Goal: Obtain resource: Download file/media

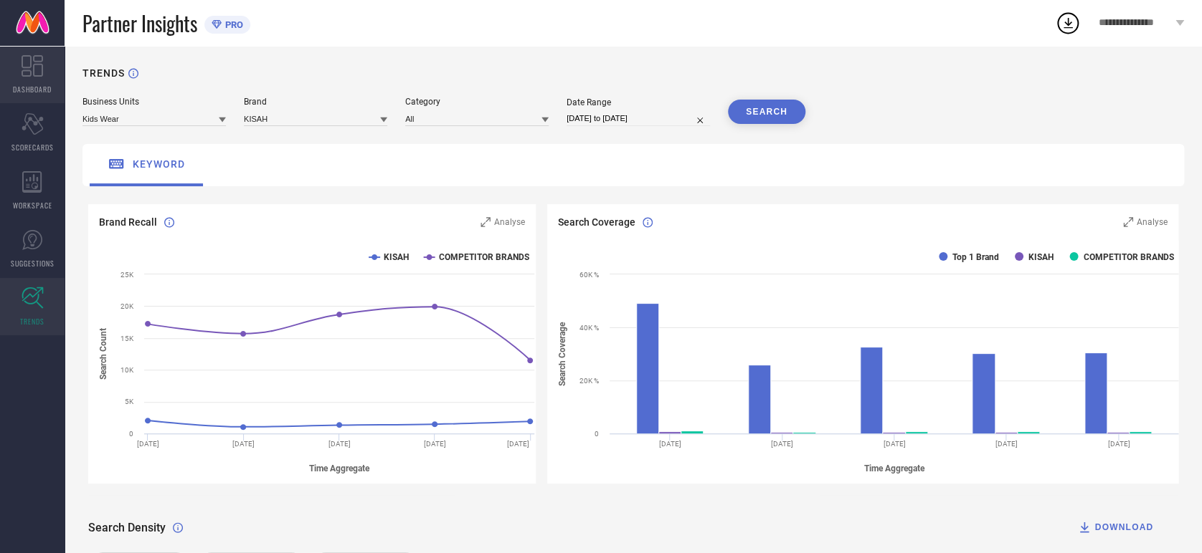
click at [40, 89] on span "DASHBOARD" at bounding box center [32, 89] width 39 height 11
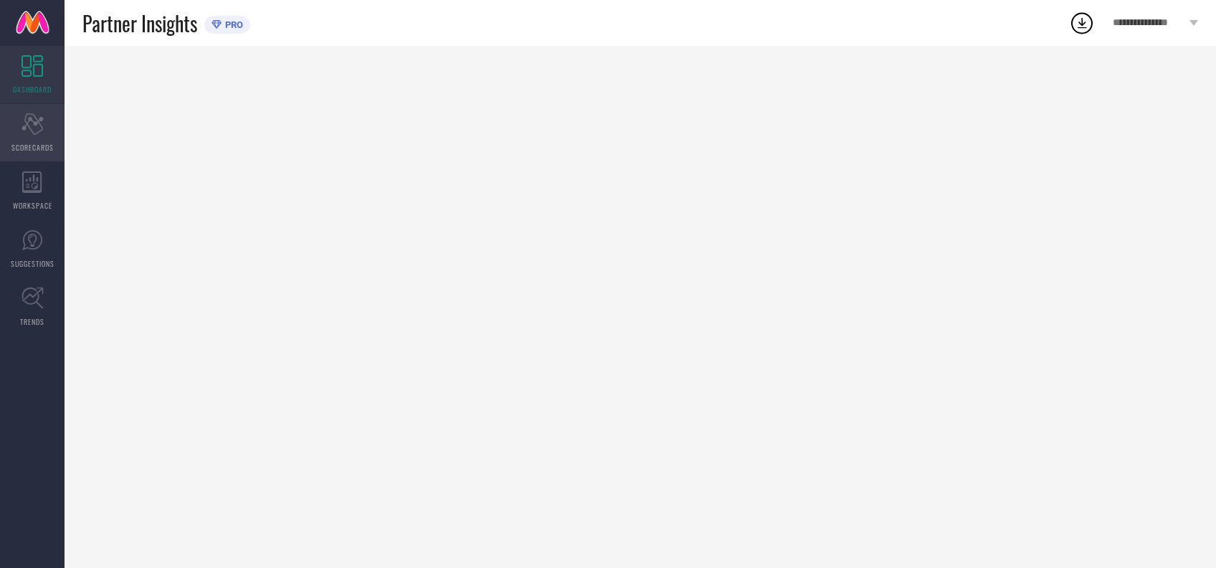
click at [40, 130] on icon at bounding box center [33, 124] width 22 height 22
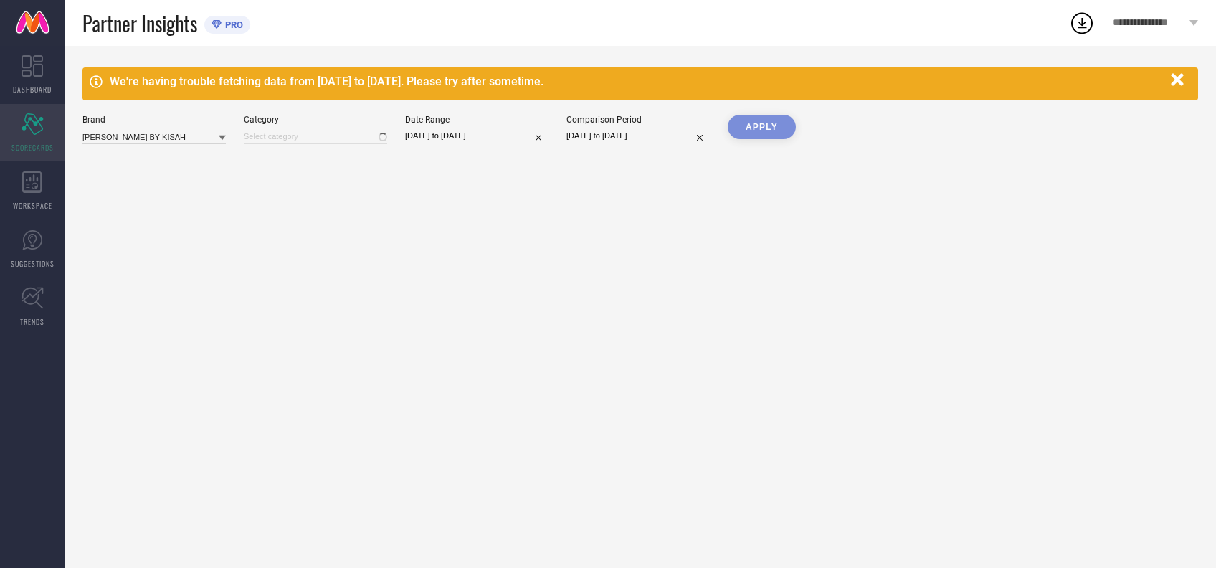
type input "All"
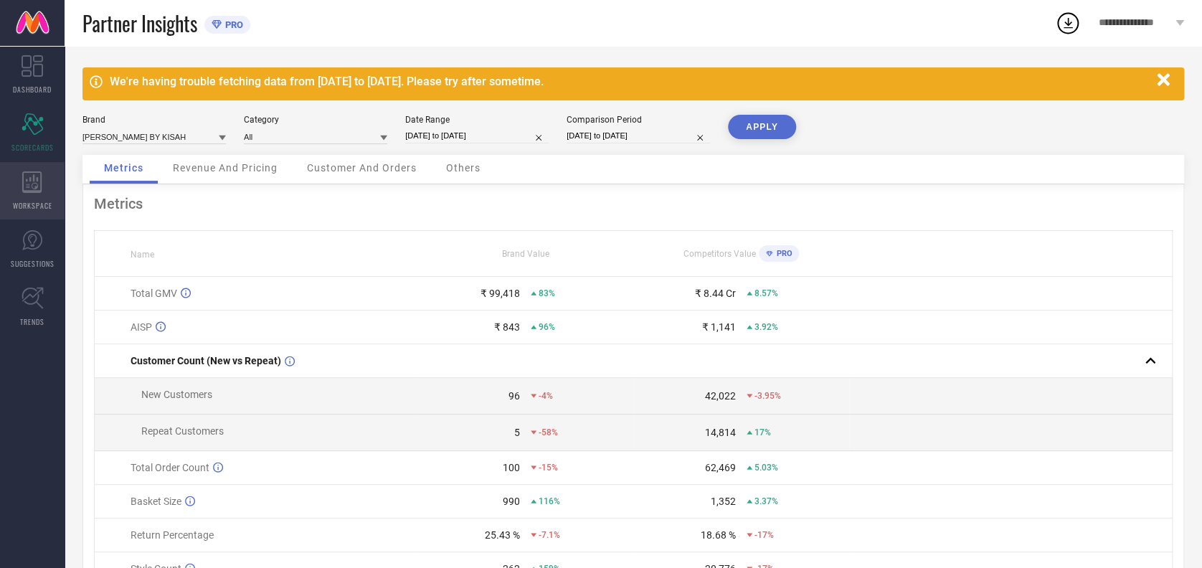
click at [39, 206] on span "WORKSPACE" at bounding box center [32, 205] width 39 height 11
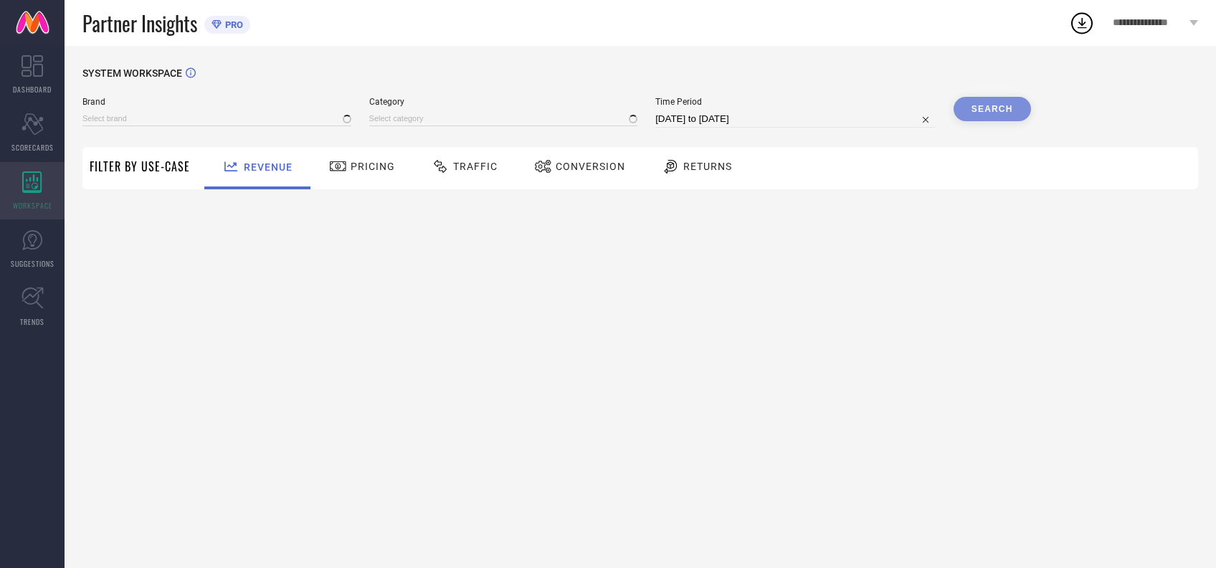
type input "AMODH BY KISAH"
type input "All"
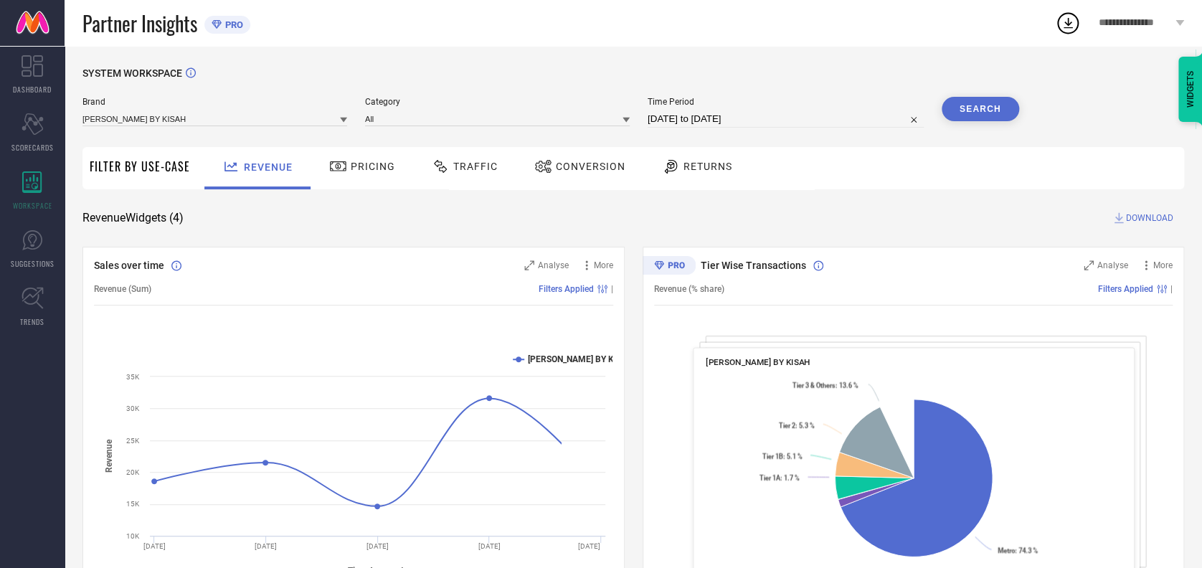
click at [484, 167] on span "Traffic" at bounding box center [475, 166] width 44 height 11
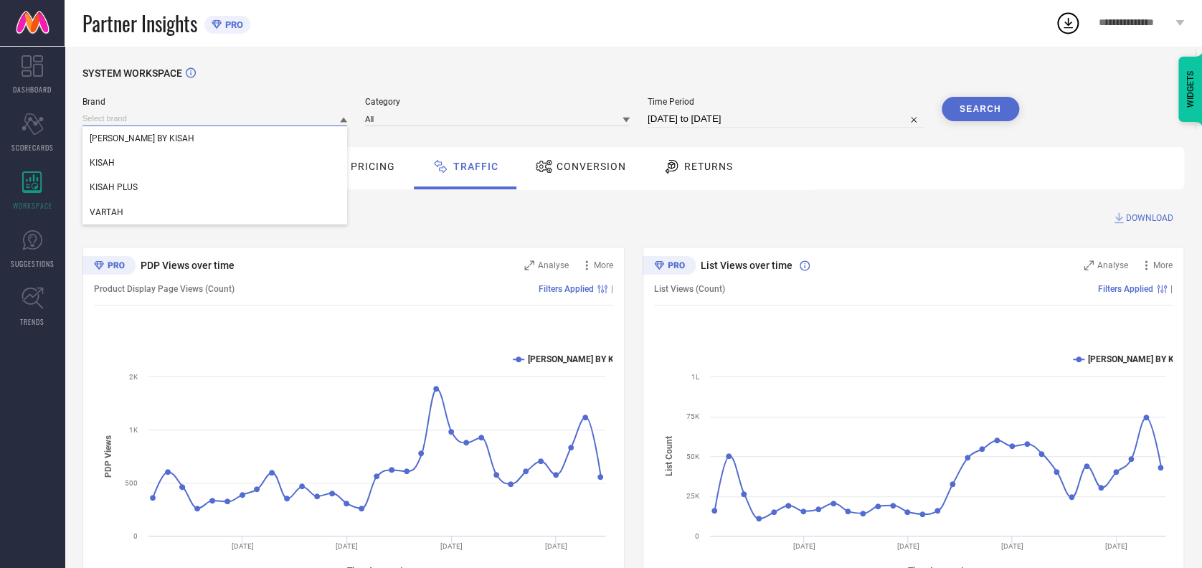
click at [204, 113] on input at bounding box center [214, 118] width 265 height 15
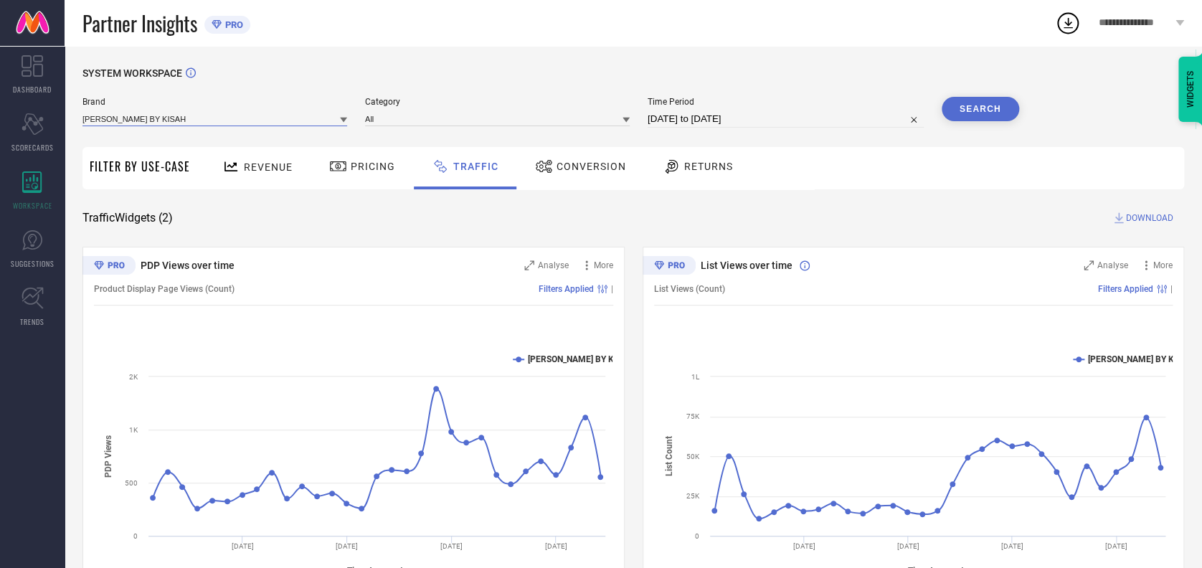
click at [194, 113] on input at bounding box center [214, 118] width 265 height 15
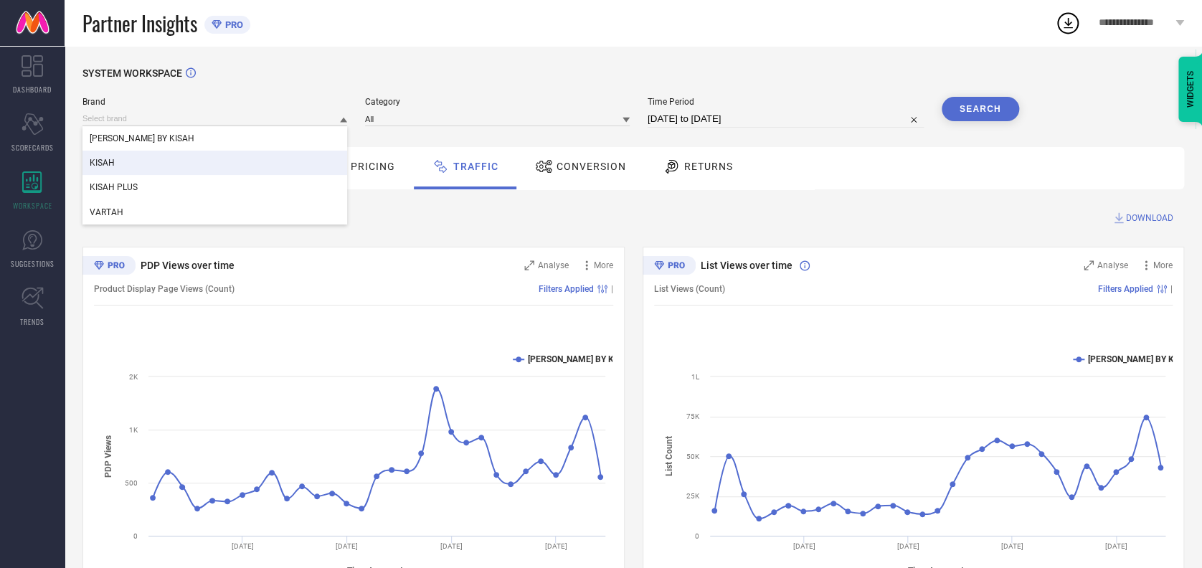
click at [125, 154] on div "KISAH" at bounding box center [214, 163] width 265 height 24
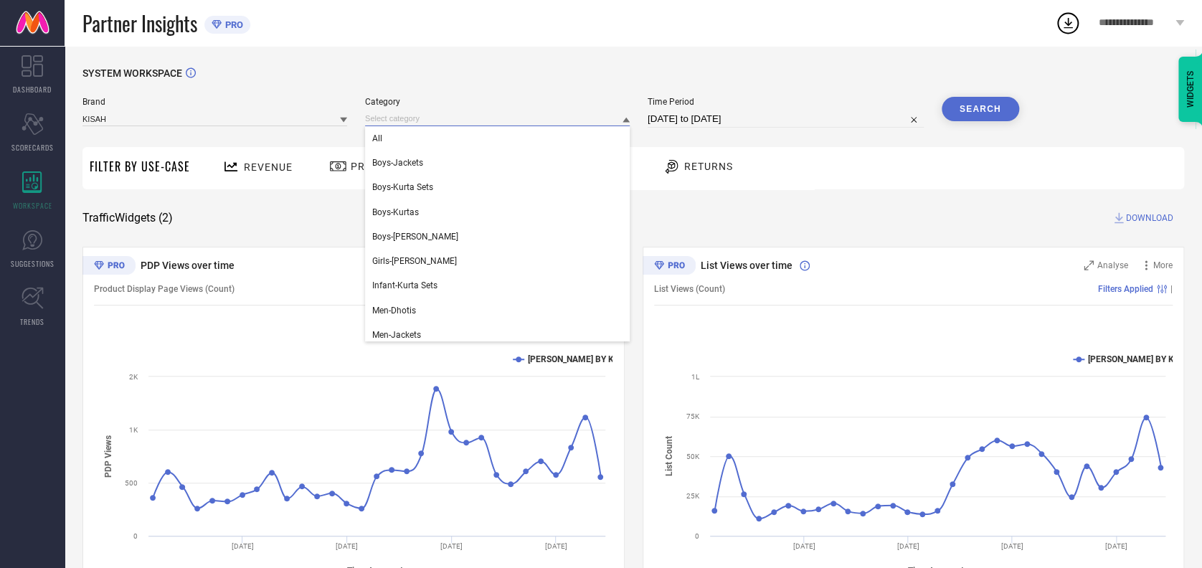
click at [437, 124] on input at bounding box center [497, 118] width 265 height 15
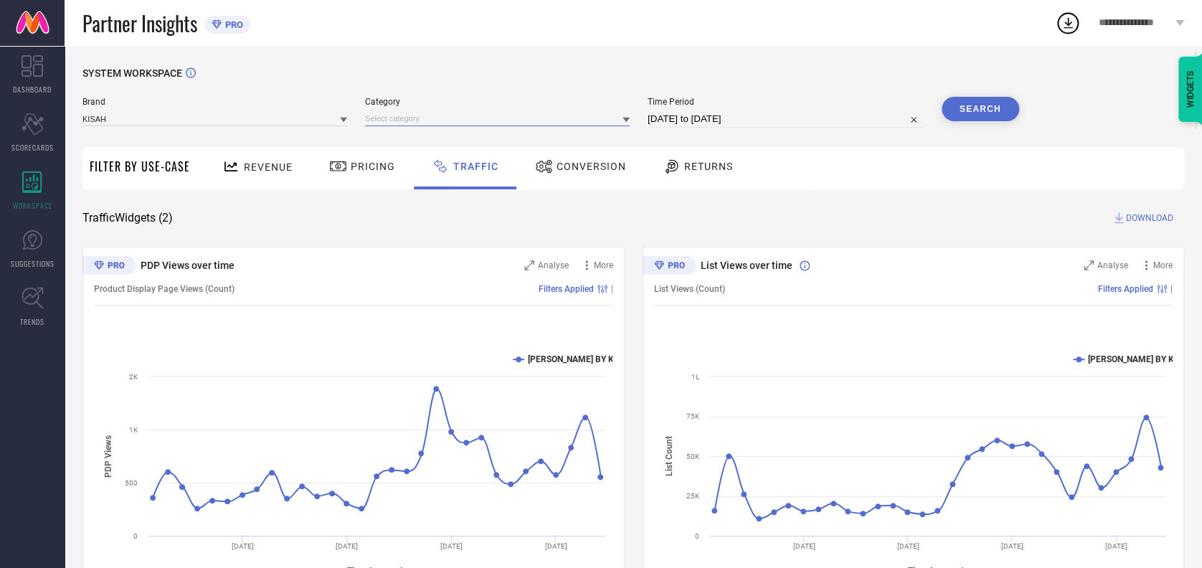
click at [422, 113] on input at bounding box center [497, 118] width 265 height 15
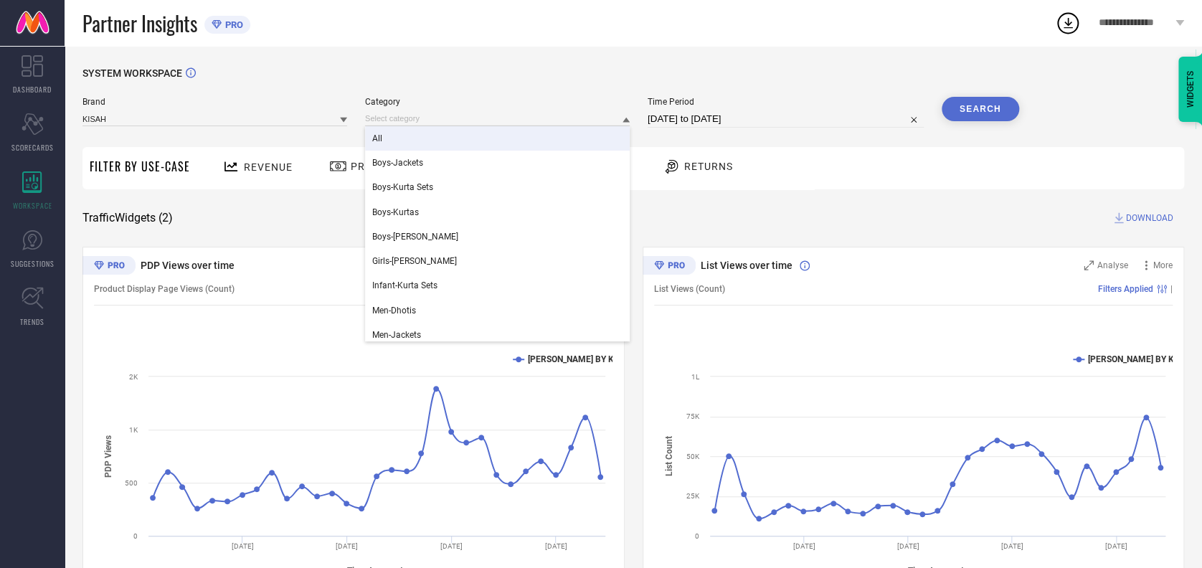
click at [404, 132] on div "All" at bounding box center [497, 138] width 265 height 24
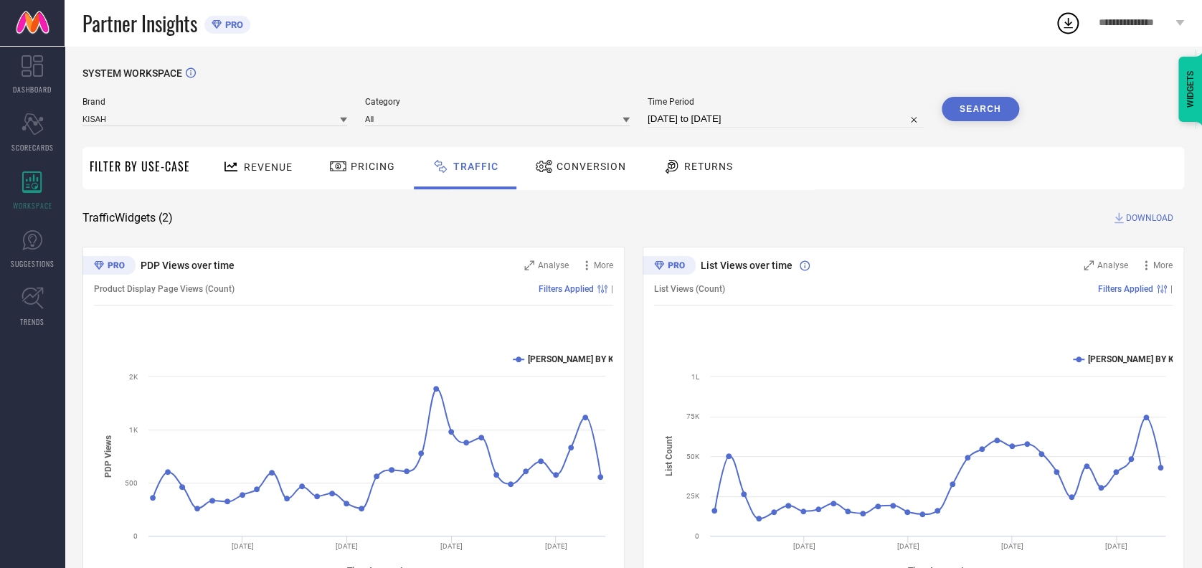
select select "6"
select select "2025"
select select "7"
select select "2025"
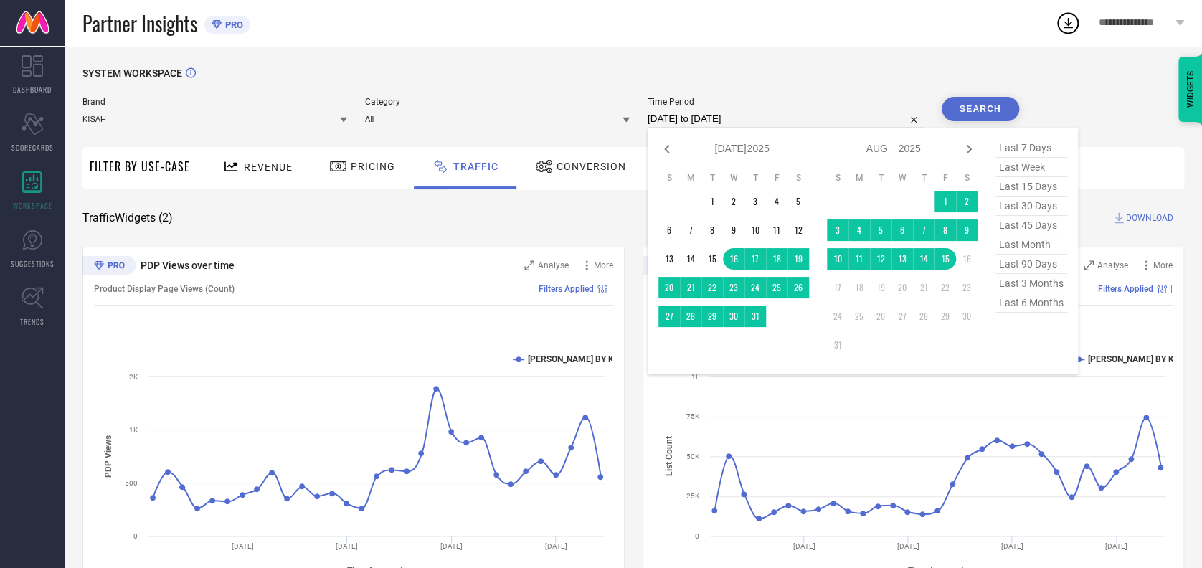
click at [776, 114] on input "16-07-2025 to 15-08-2025" at bounding box center [785, 118] width 276 height 17
click at [663, 146] on icon at bounding box center [666, 149] width 17 height 17
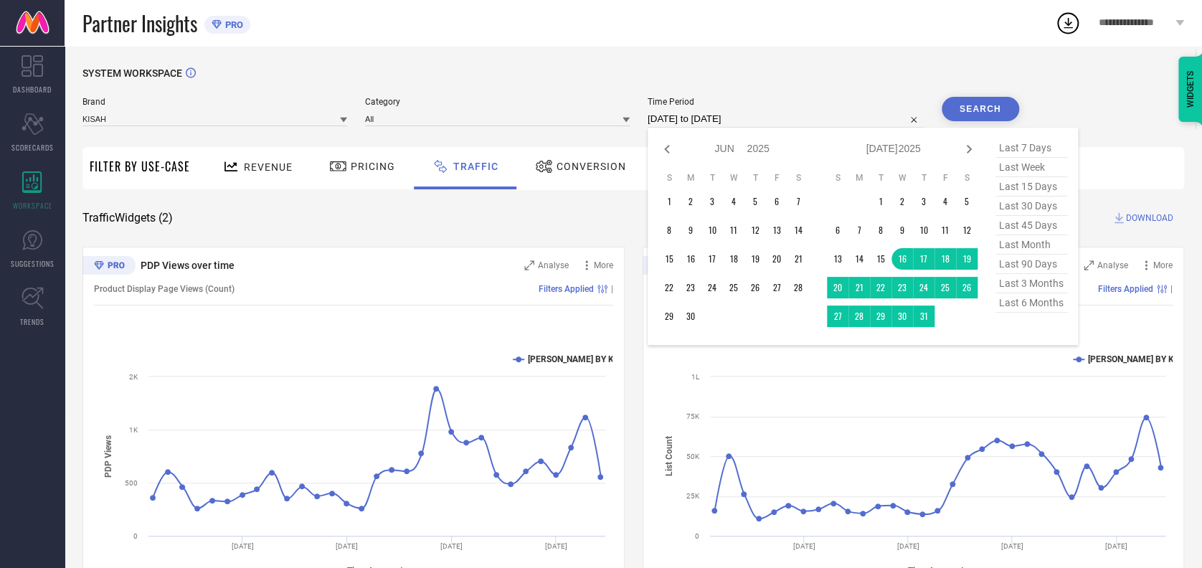
click at [663, 146] on icon at bounding box center [666, 149] width 17 height 17
select select "4"
select select "2025"
select select "5"
select select "2025"
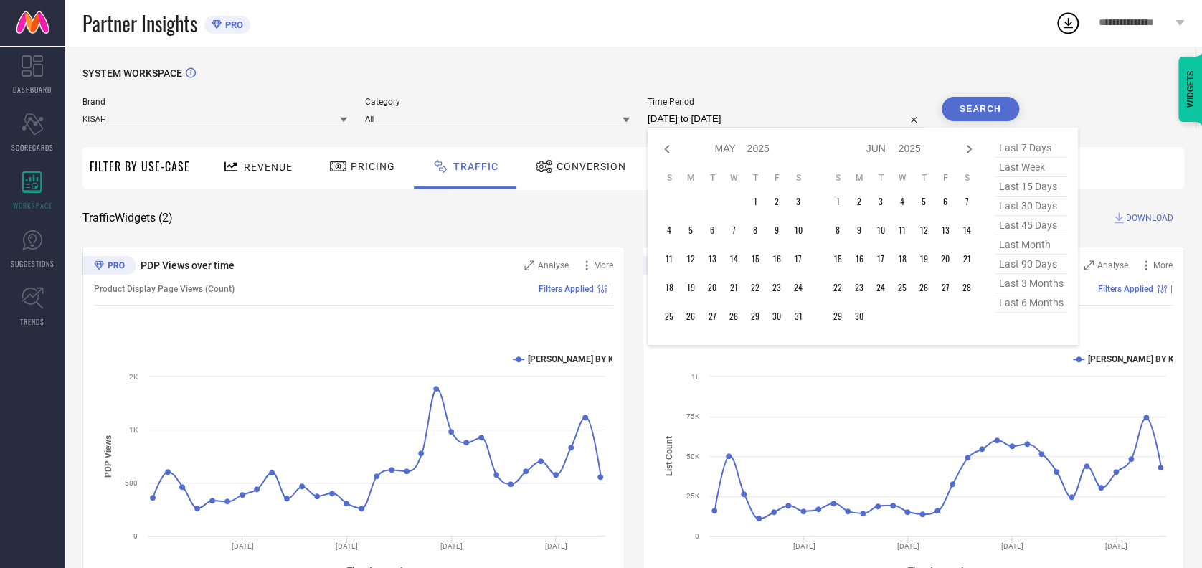
click at [663, 146] on icon at bounding box center [666, 149] width 17 height 17
select select "3"
select select "2025"
select select "4"
select select "2025"
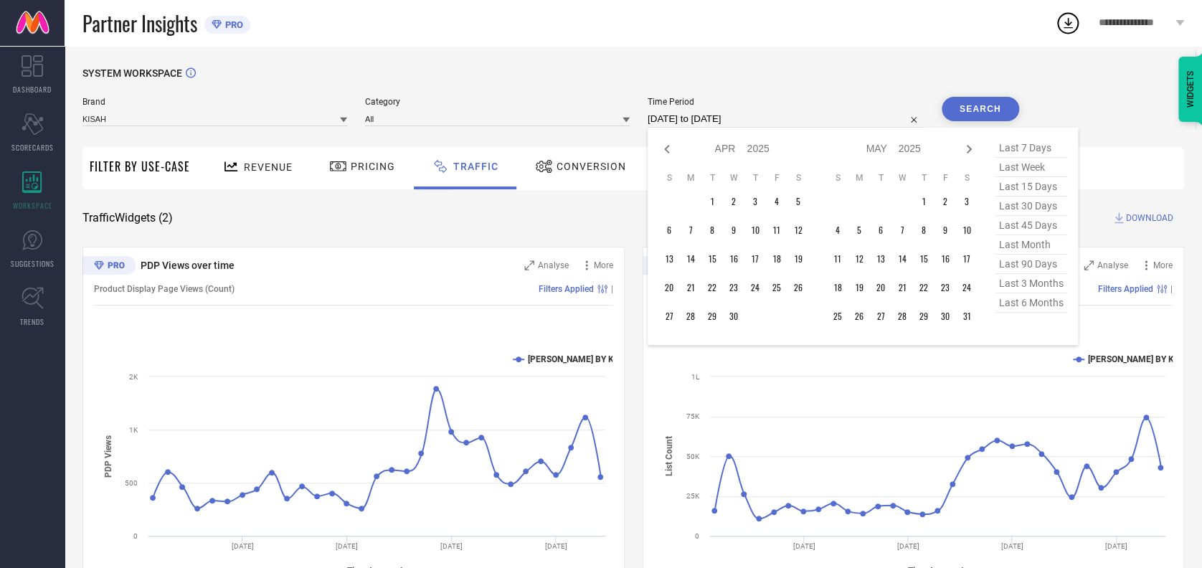
click at [663, 146] on icon at bounding box center [666, 149] width 17 height 17
select select "2"
select select "2025"
select select "3"
select select "2025"
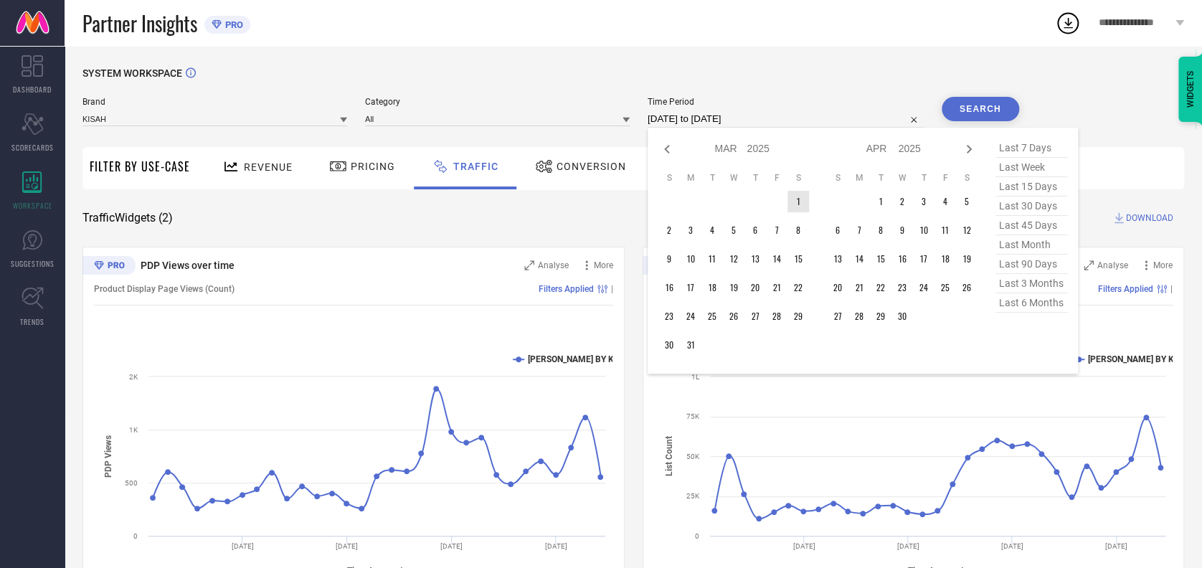
type input "After 01-03-2025"
click at [791, 201] on td "1" at bounding box center [798, 202] width 22 height 22
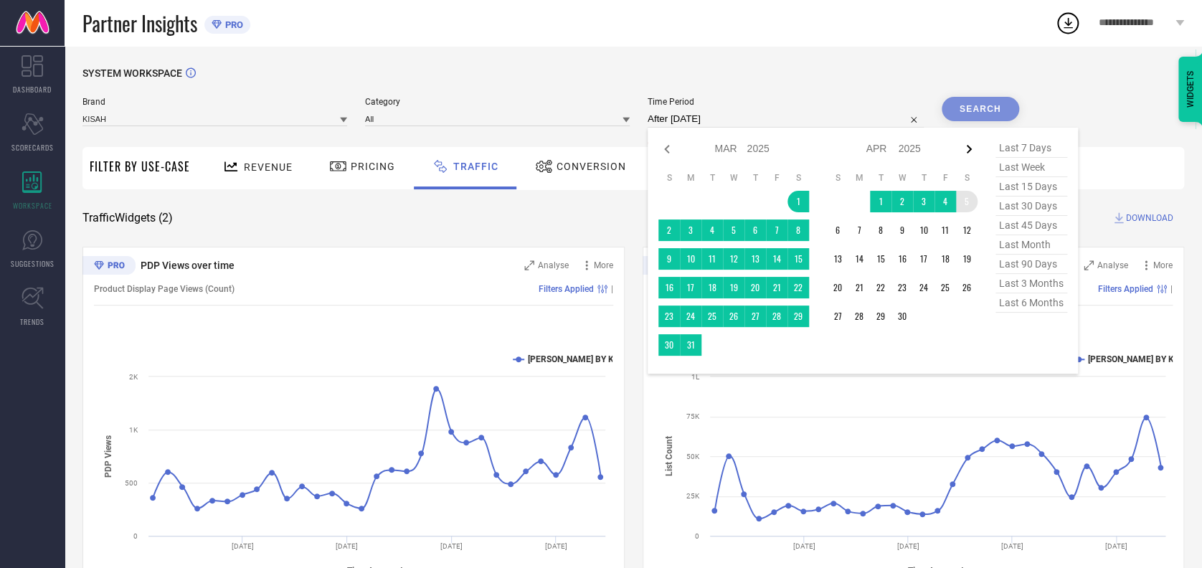
click at [966, 146] on icon at bounding box center [968, 149] width 5 height 9
select select "3"
select select "2025"
select select "4"
select select "2025"
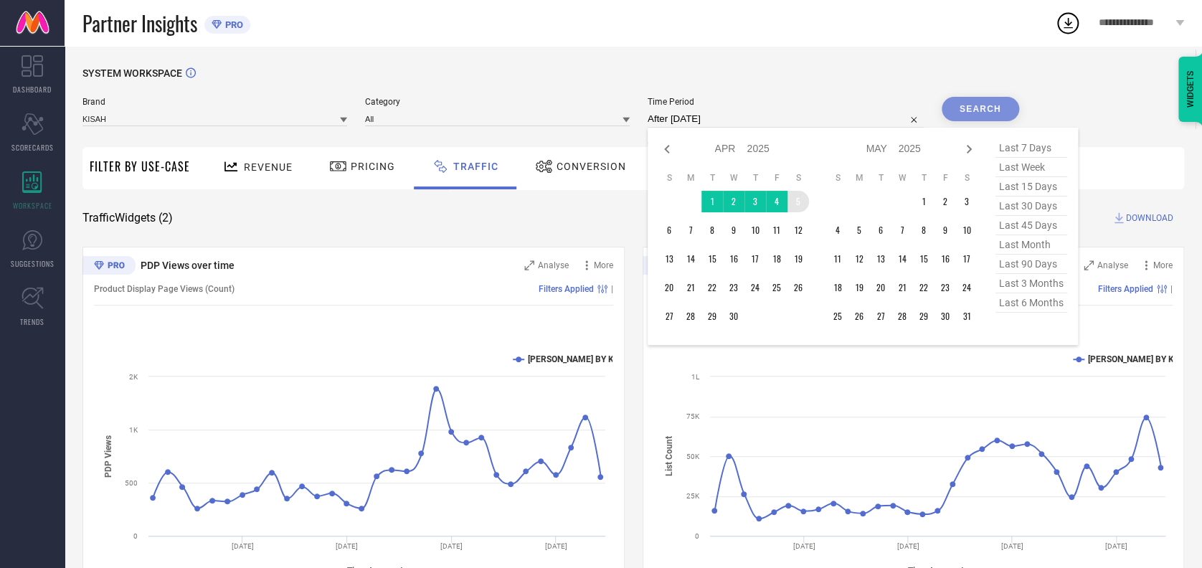
click at [966, 146] on icon at bounding box center [968, 149] width 5 height 9
select select "4"
select select "2025"
select select "5"
select select "2025"
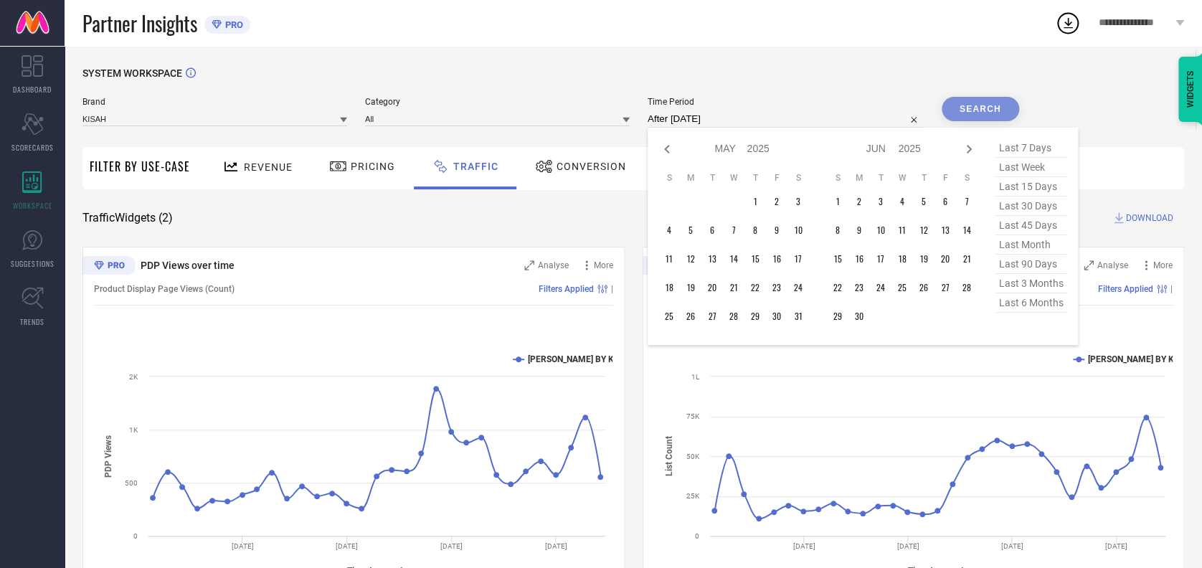
click at [966, 146] on icon at bounding box center [968, 149] width 5 height 9
select select "5"
select select "2025"
select select "6"
select select "2025"
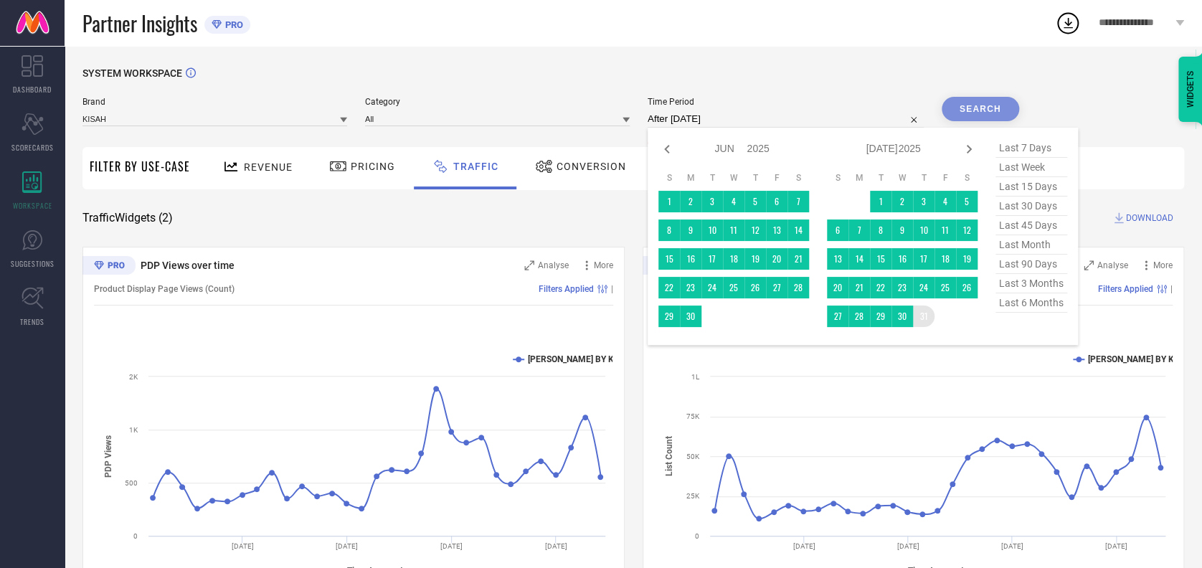
type input "01-03-2025 to 31-07-2025"
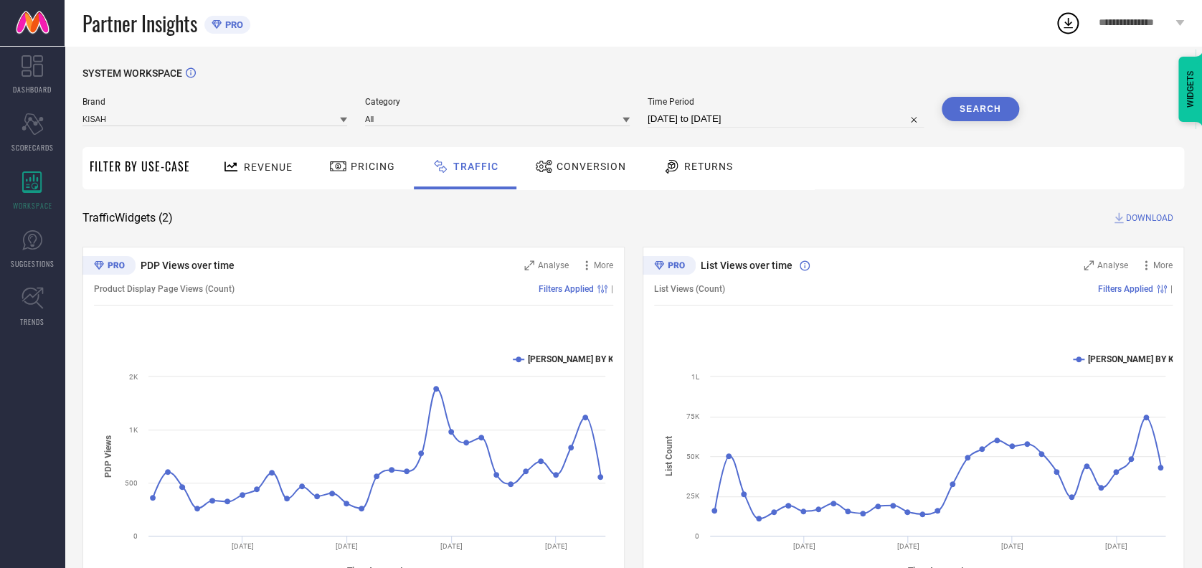
click at [960, 106] on button "Search" at bounding box center [979, 109] width 77 height 24
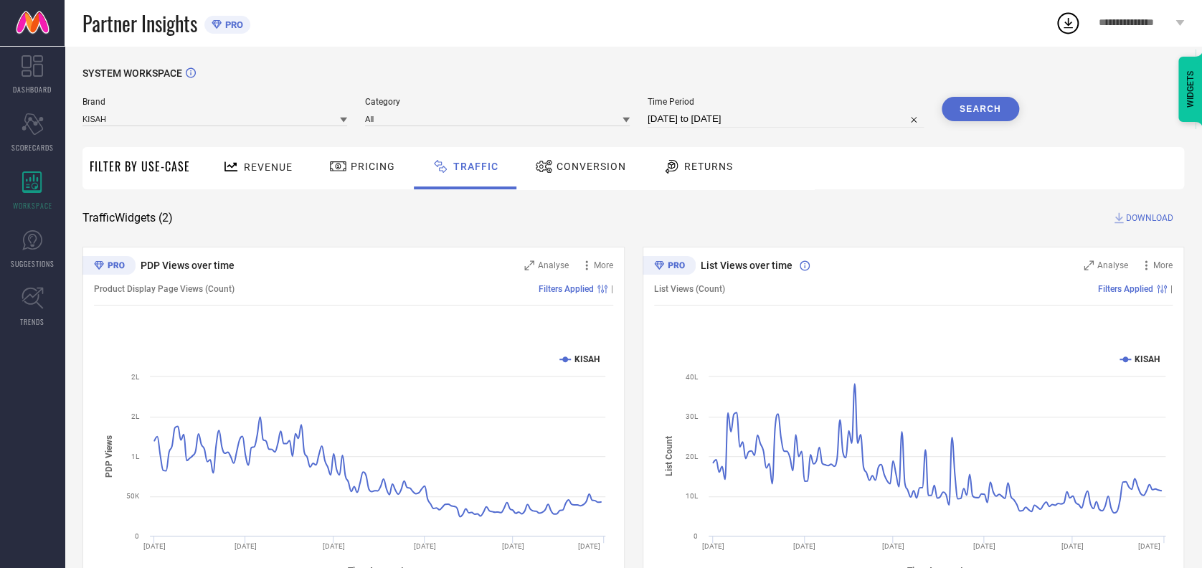
click at [1126, 217] on span "DOWNLOAD" at bounding box center [1149, 218] width 47 height 14
select select "2"
select select "2025"
select select "3"
select select "2025"
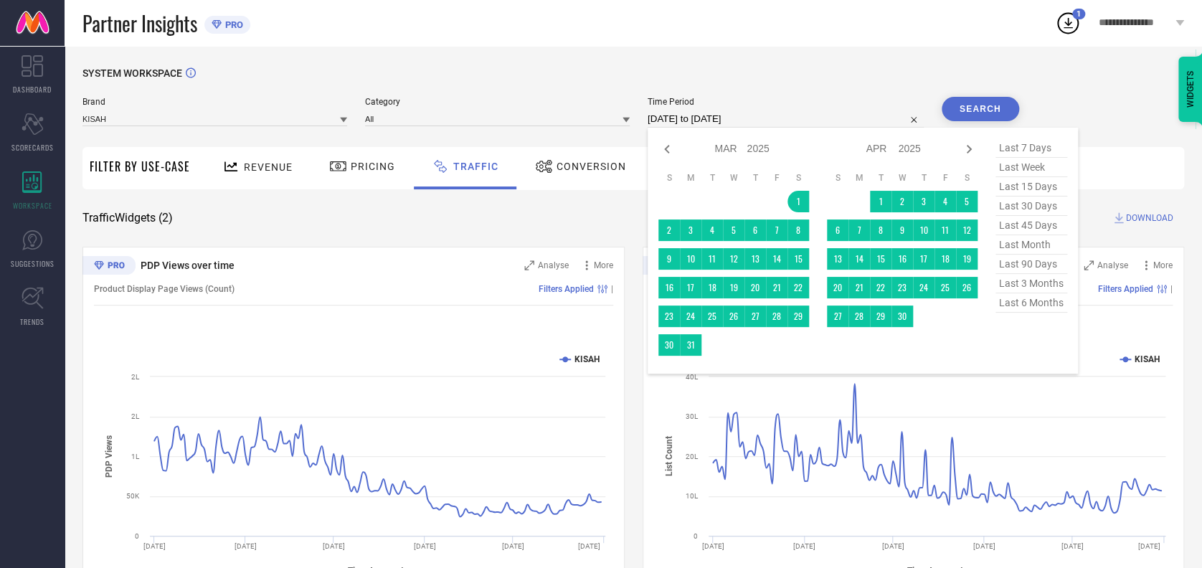
click at [770, 117] on input "01-03-2025 to 31-07-2025" at bounding box center [785, 118] width 276 height 17
type input "After 01-04-2025"
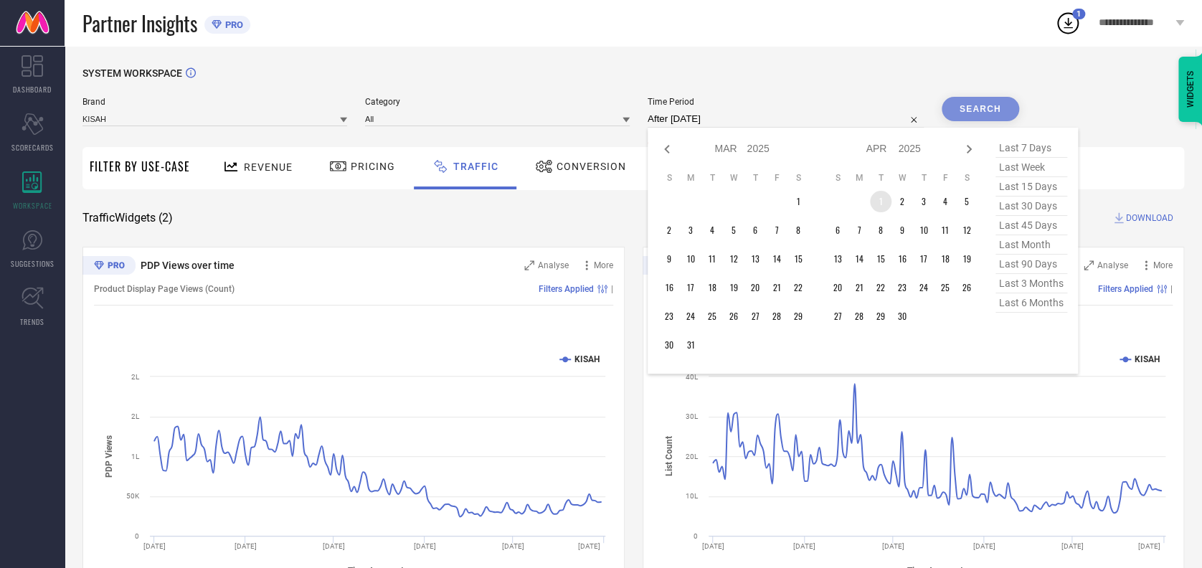
click at [878, 194] on td "1" at bounding box center [881, 202] width 22 height 22
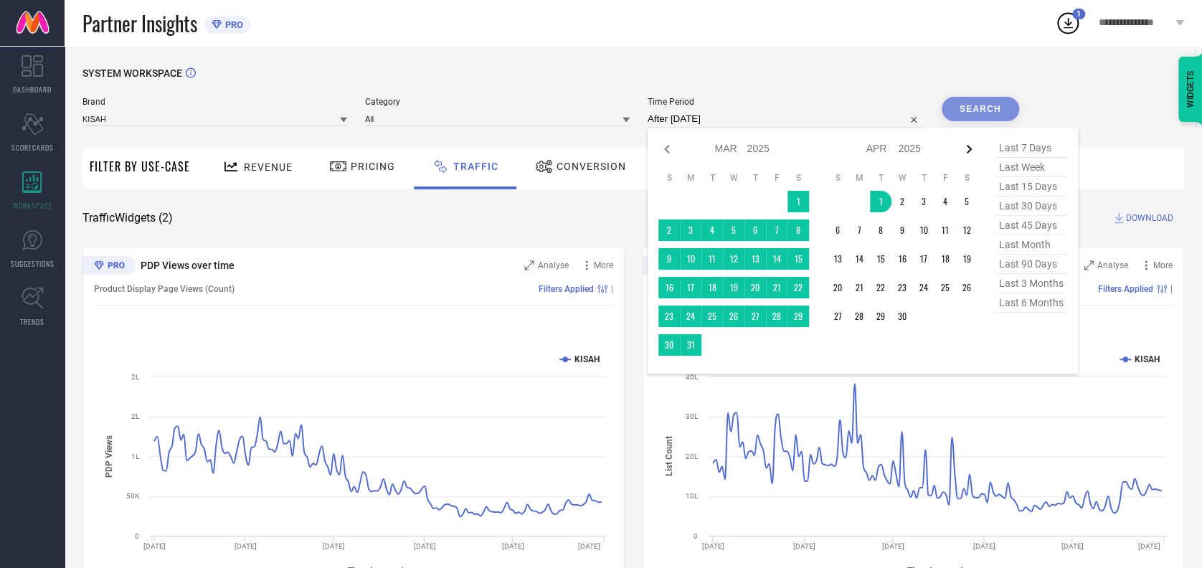
click at [964, 148] on icon at bounding box center [968, 149] width 17 height 17
select select "3"
select select "2025"
select select "4"
select select "2025"
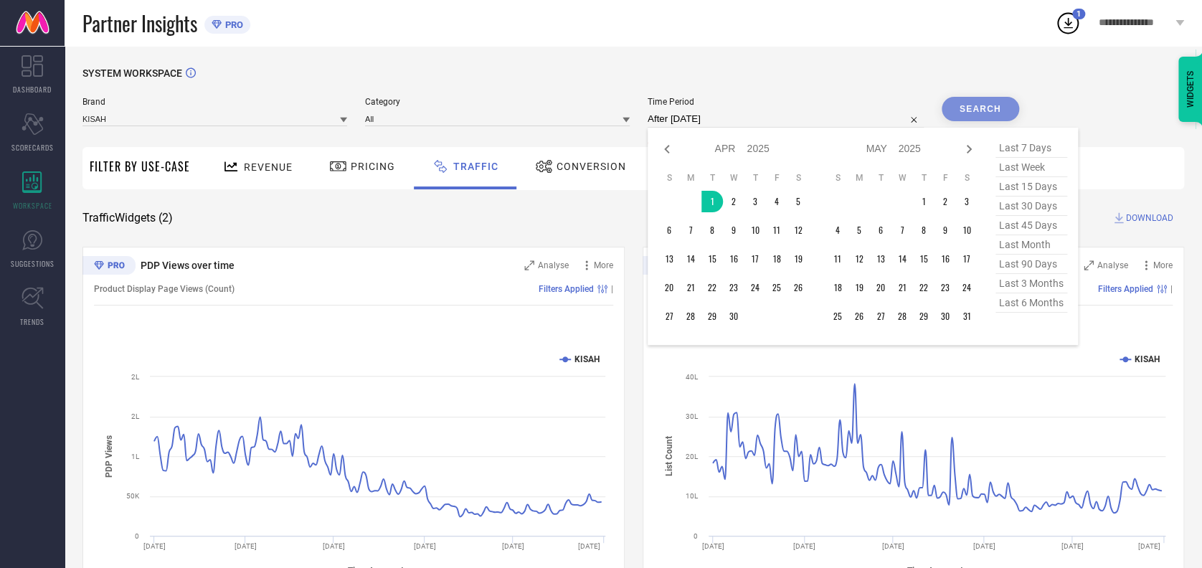
click at [964, 148] on icon at bounding box center [968, 149] width 17 height 17
select select "4"
select select "2025"
select select "5"
select select "2025"
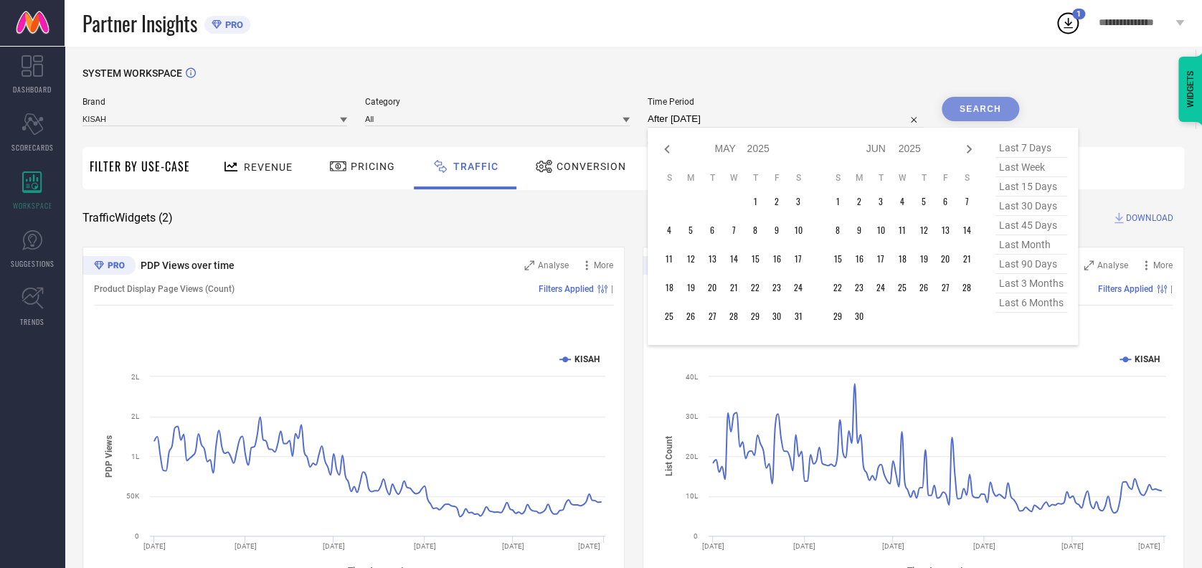
click at [964, 148] on icon at bounding box center [968, 149] width 17 height 17
select select "5"
select select "2025"
select select "6"
select select "2025"
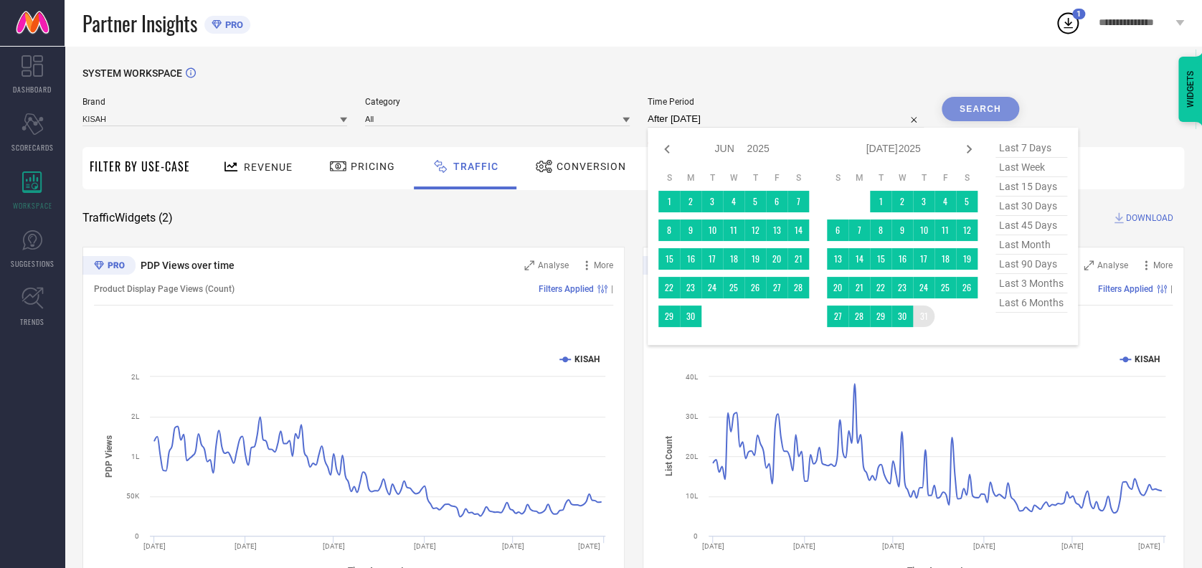
type input "01-04-2025 to 31-07-2025"
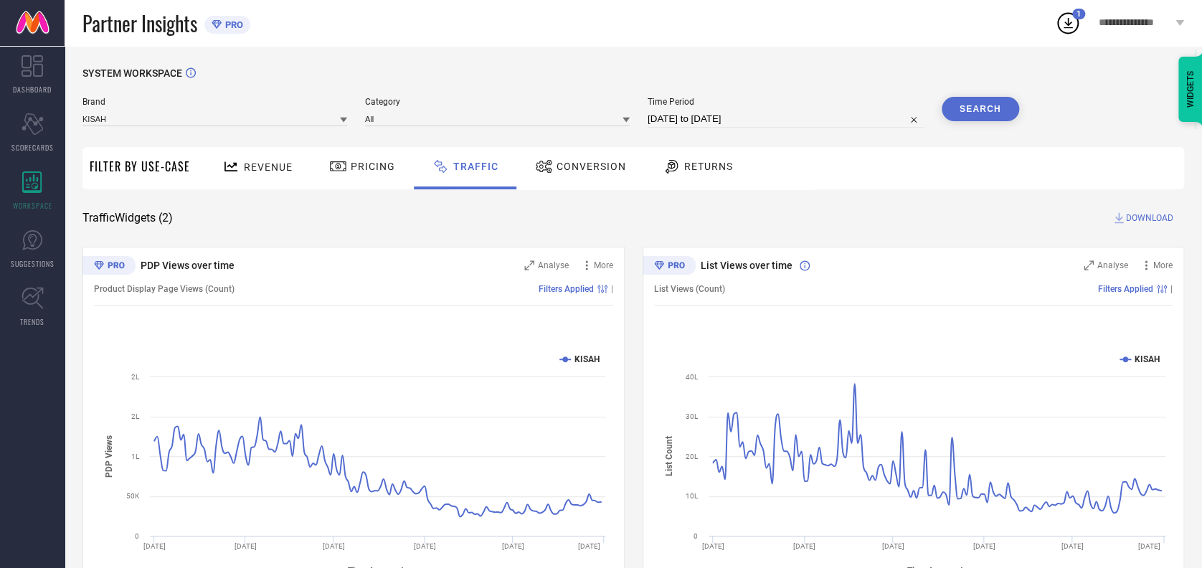
click at [964, 113] on button "Search" at bounding box center [979, 109] width 77 height 24
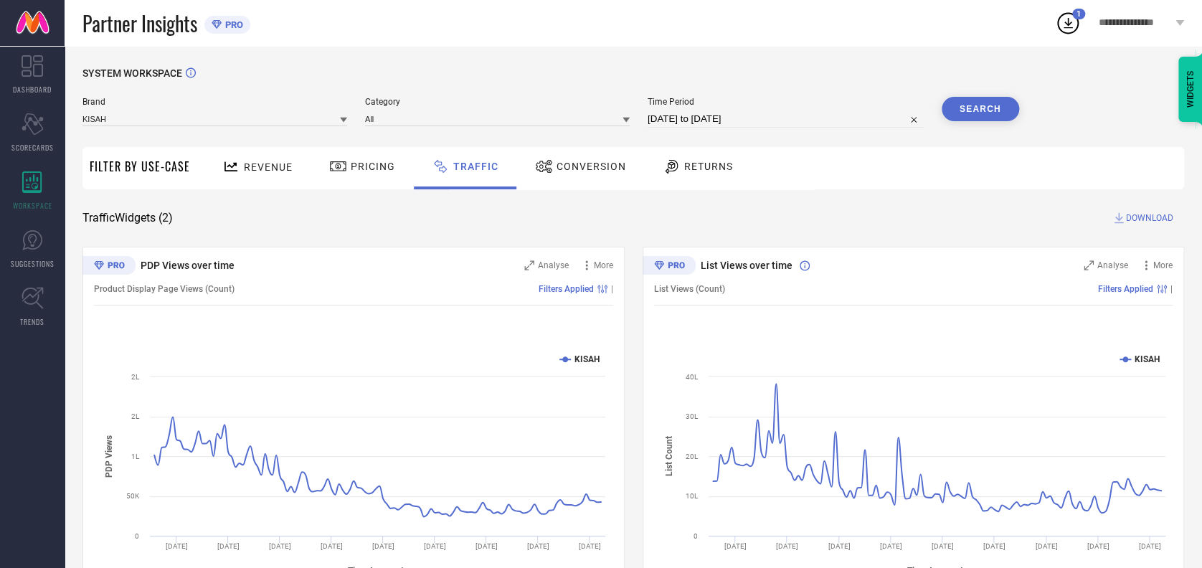
click at [1143, 212] on span "DOWNLOAD" at bounding box center [1149, 218] width 47 height 14
click at [756, 120] on input "01-04-2025 to 31-07-2025" at bounding box center [785, 118] width 276 height 17
select select "3"
select select "2025"
select select "4"
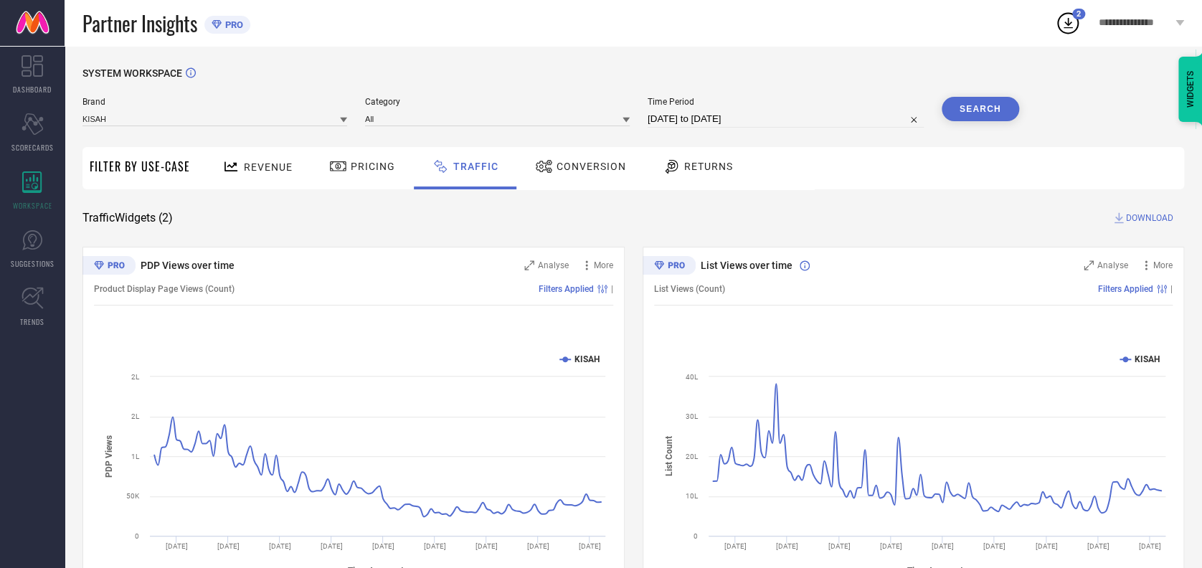
select select "2025"
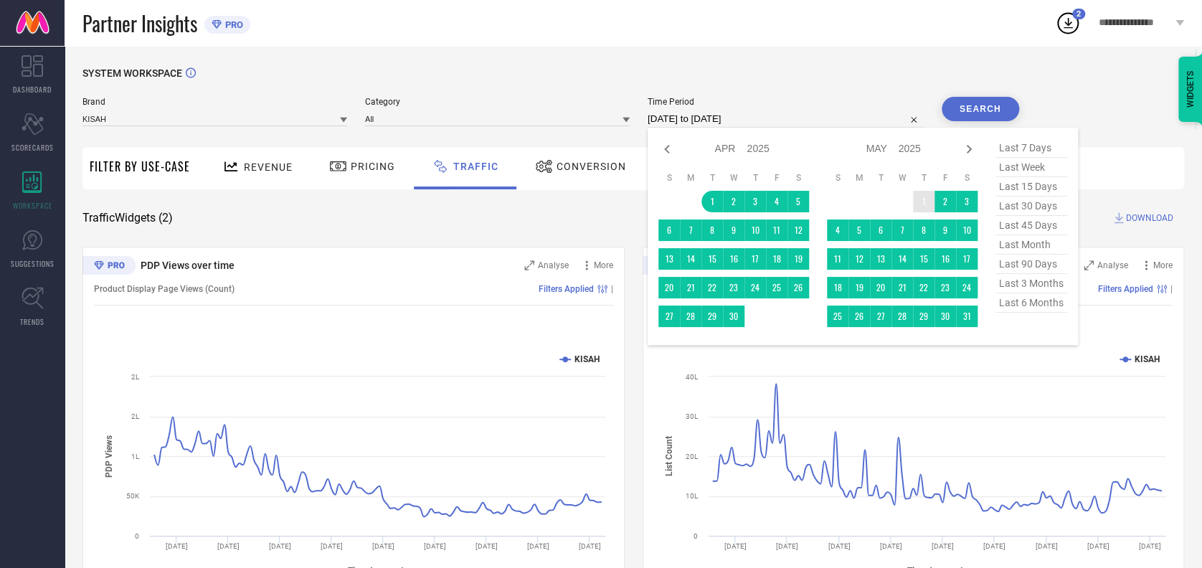
type input "After 01-05-2025"
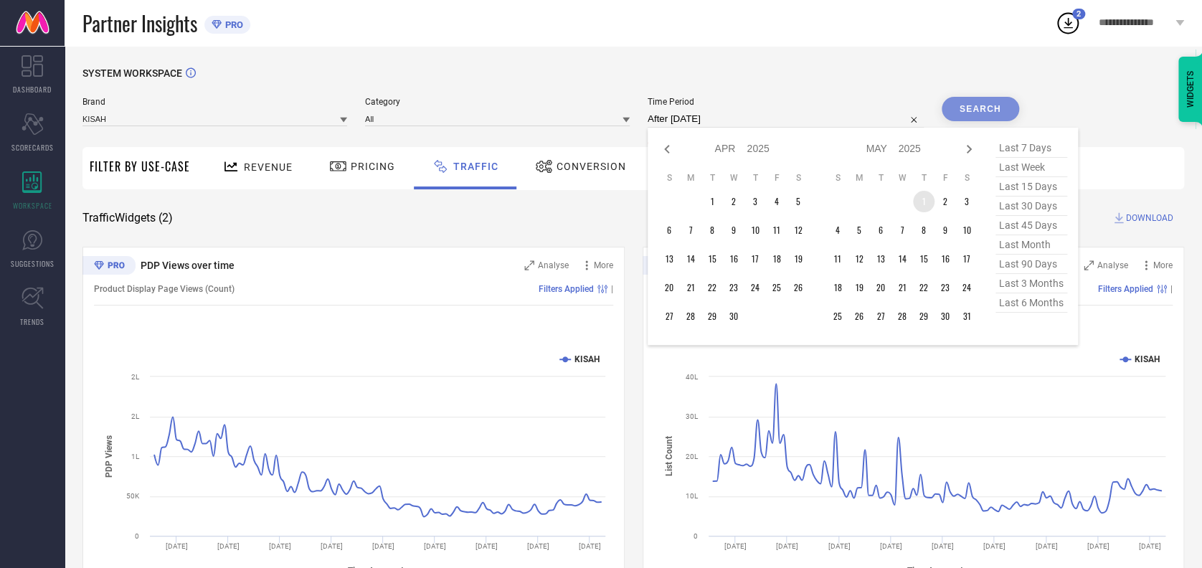
click at [922, 200] on td "1" at bounding box center [924, 202] width 22 height 22
click at [967, 148] on icon at bounding box center [968, 149] width 17 height 17
select select "4"
select select "2025"
select select "5"
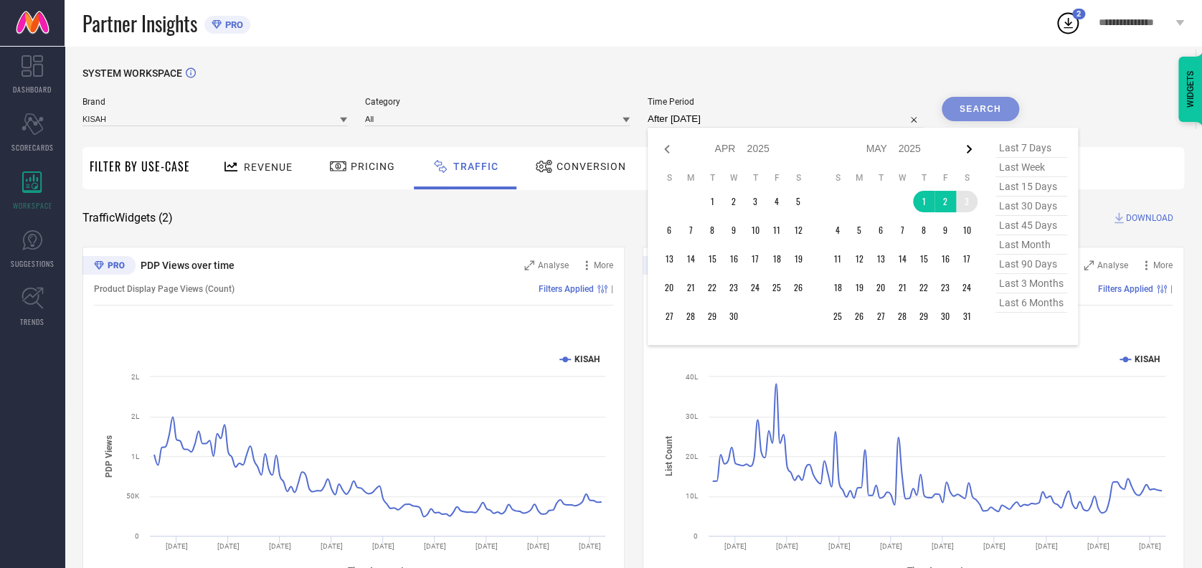
select select "2025"
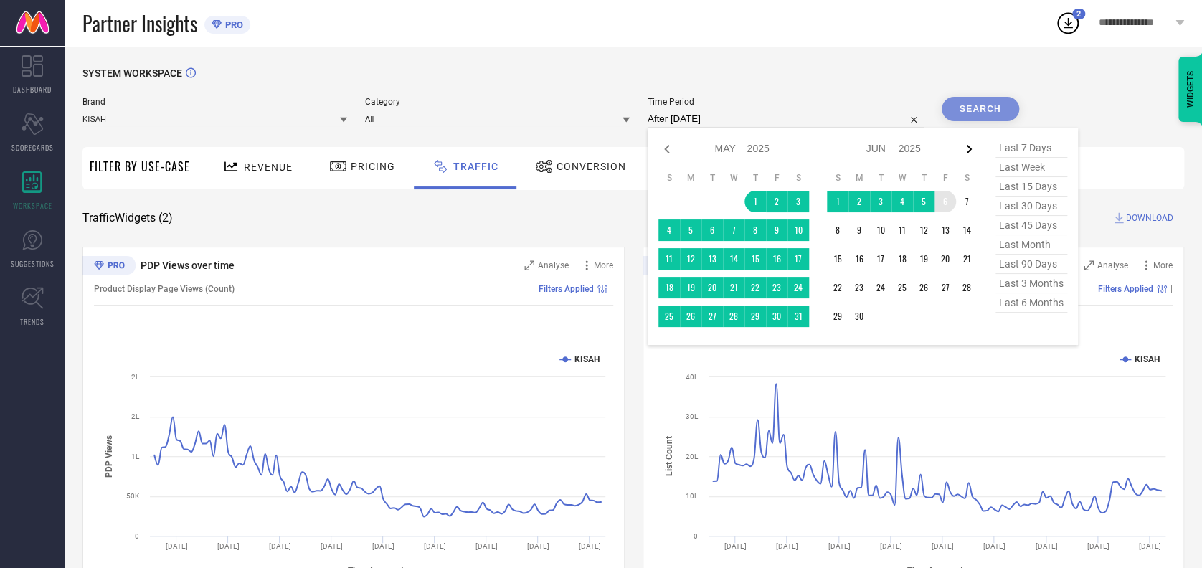
click at [965, 143] on icon at bounding box center [968, 149] width 17 height 17
select select "5"
select select "2025"
select select "6"
select select "2025"
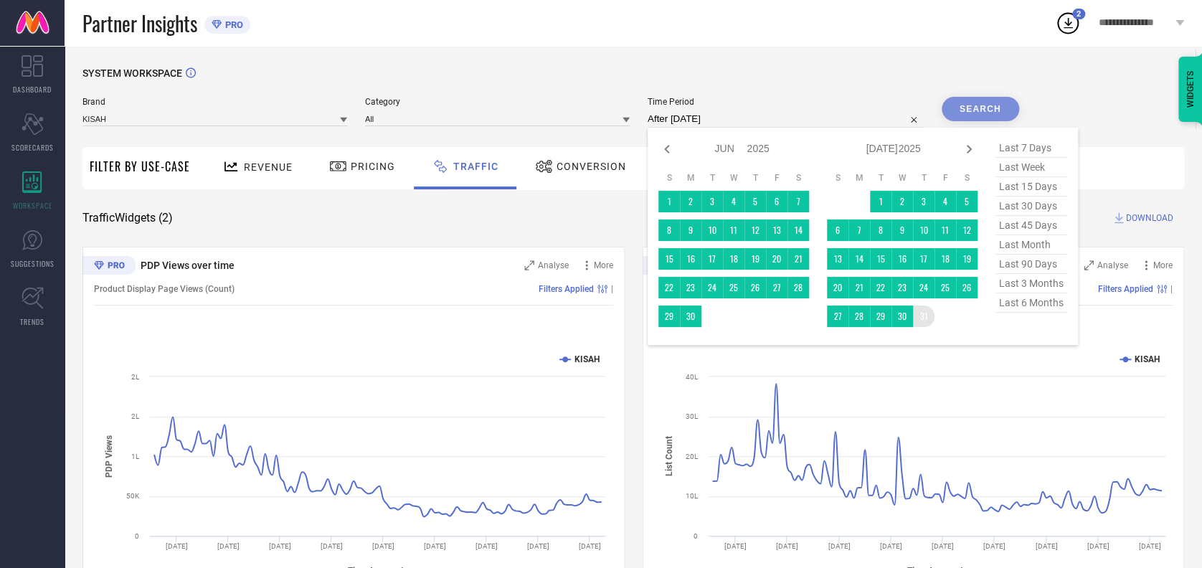
type input "01-05-2025 to 31-07-2025"
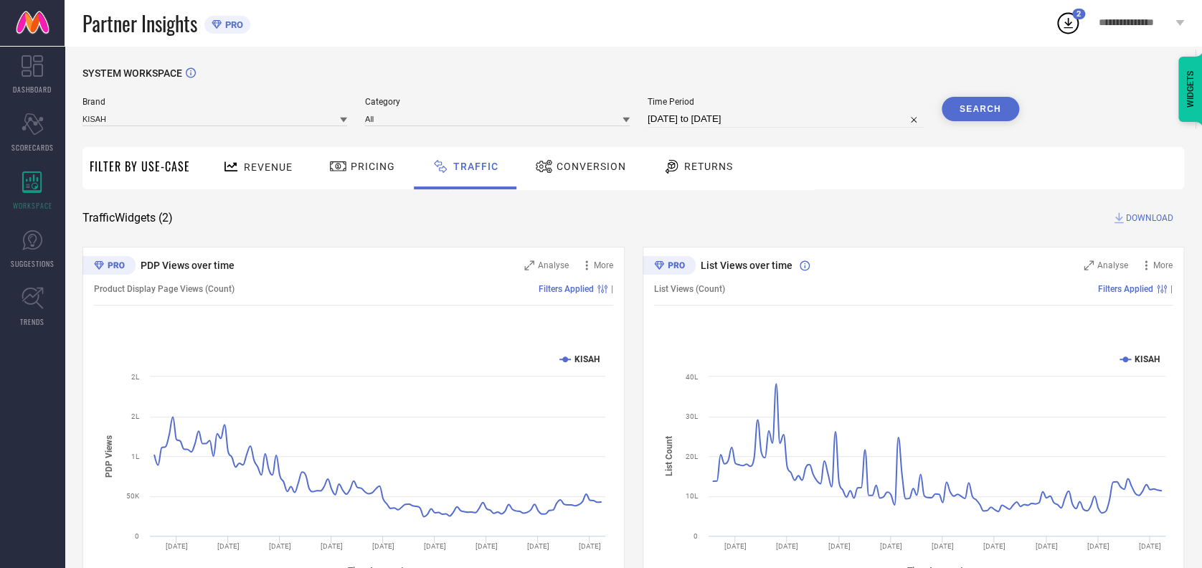
click at [980, 116] on button "Search" at bounding box center [979, 109] width 77 height 24
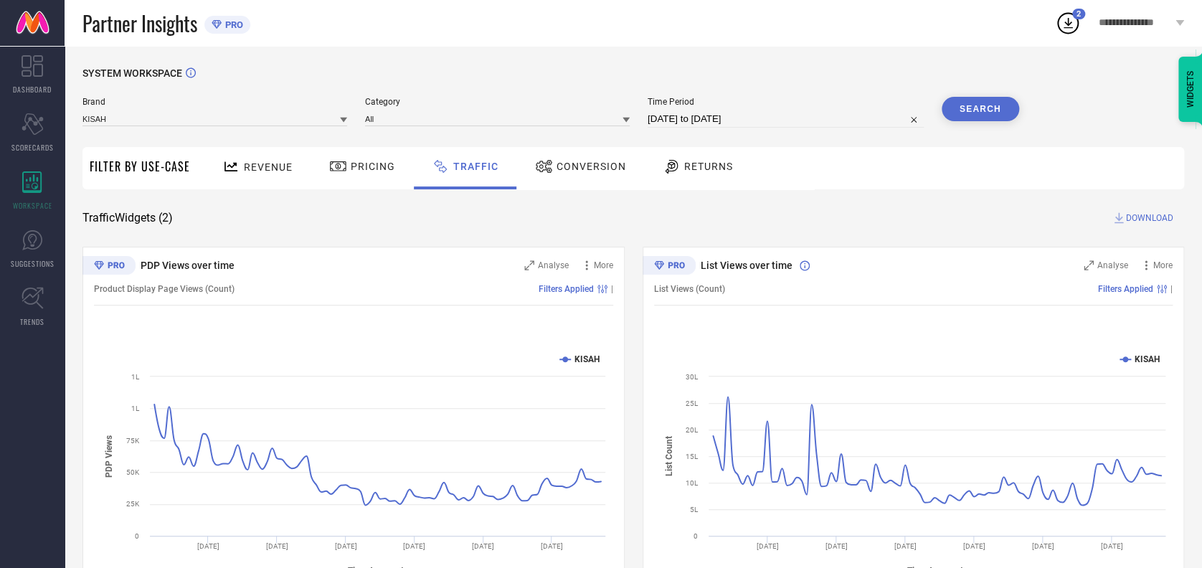
click at [1142, 217] on span "DOWNLOAD" at bounding box center [1149, 218] width 47 height 14
select select "4"
select select "2025"
select select "5"
select select "2025"
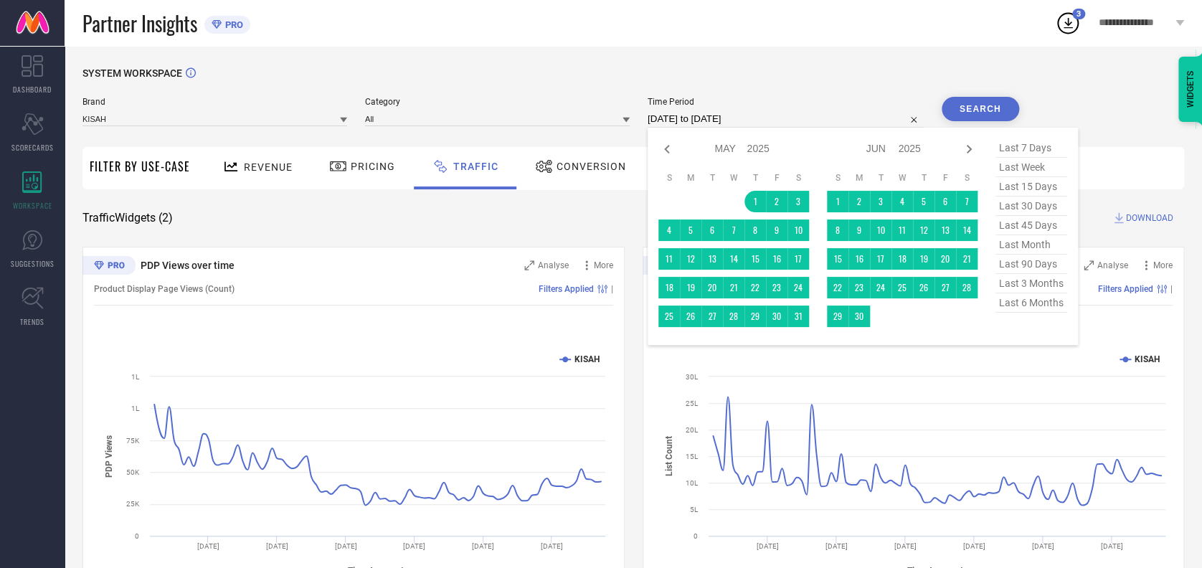
click at [769, 120] on input "01-05-2025 to 31-07-2025" at bounding box center [785, 118] width 276 height 17
type input "After 01-06-2025"
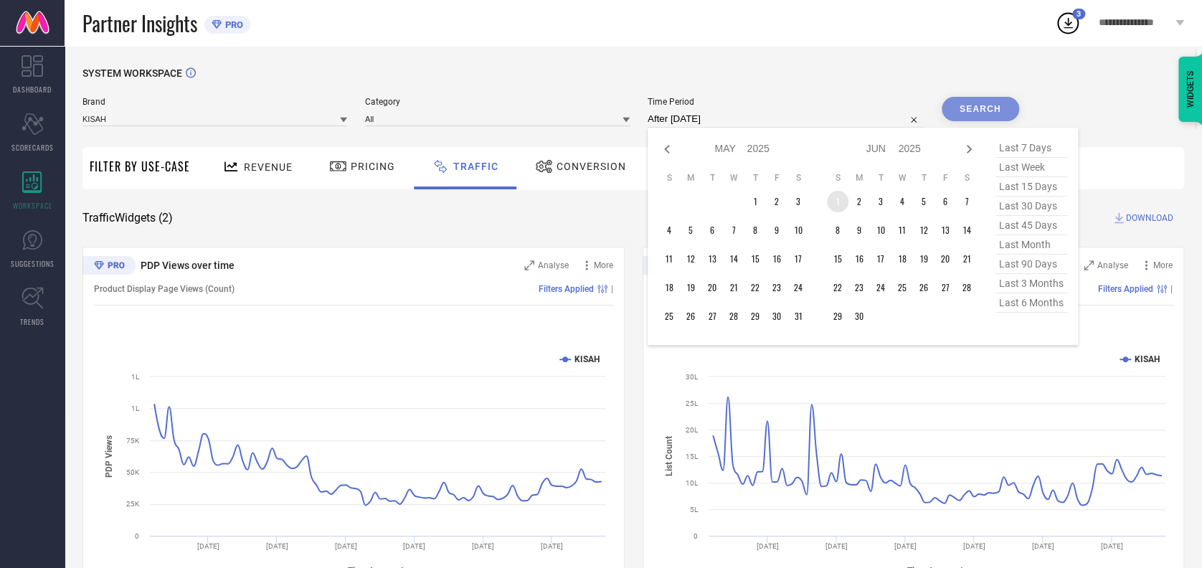
click at [837, 192] on td "1" at bounding box center [838, 202] width 22 height 22
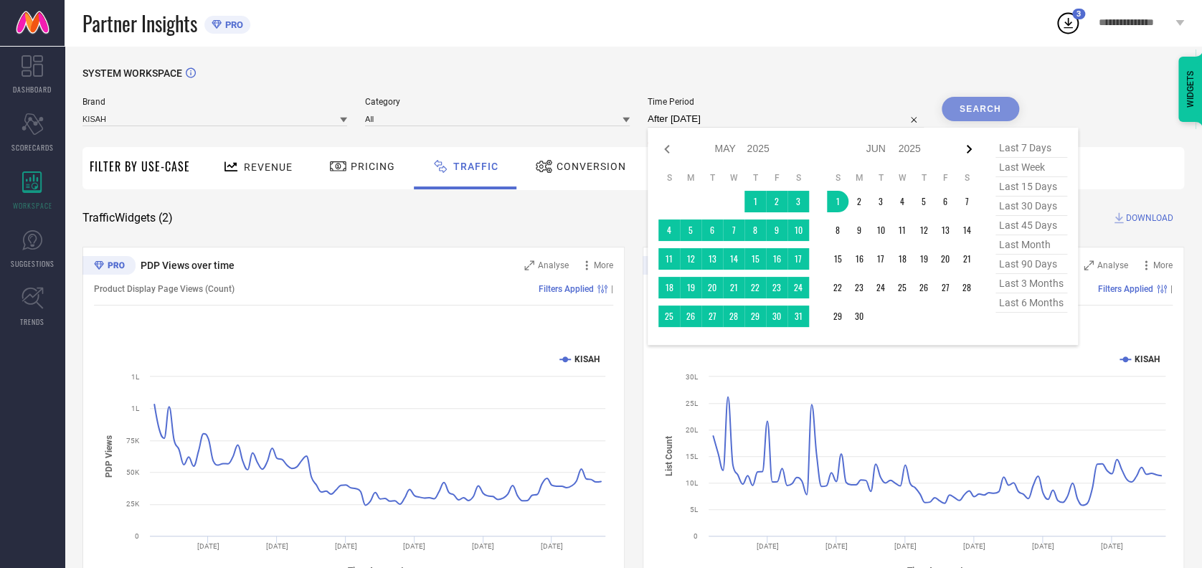
click at [966, 152] on icon at bounding box center [968, 149] width 5 height 9
select select "5"
select select "2025"
select select "6"
select select "2025"
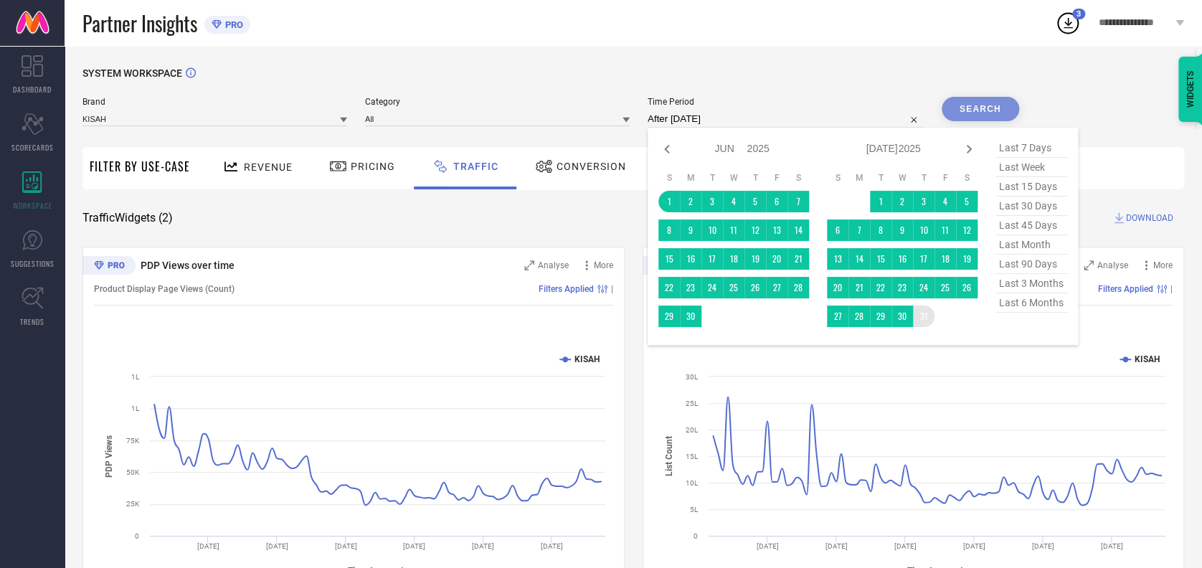
type input "01-06-2025 to 31-07-2025"
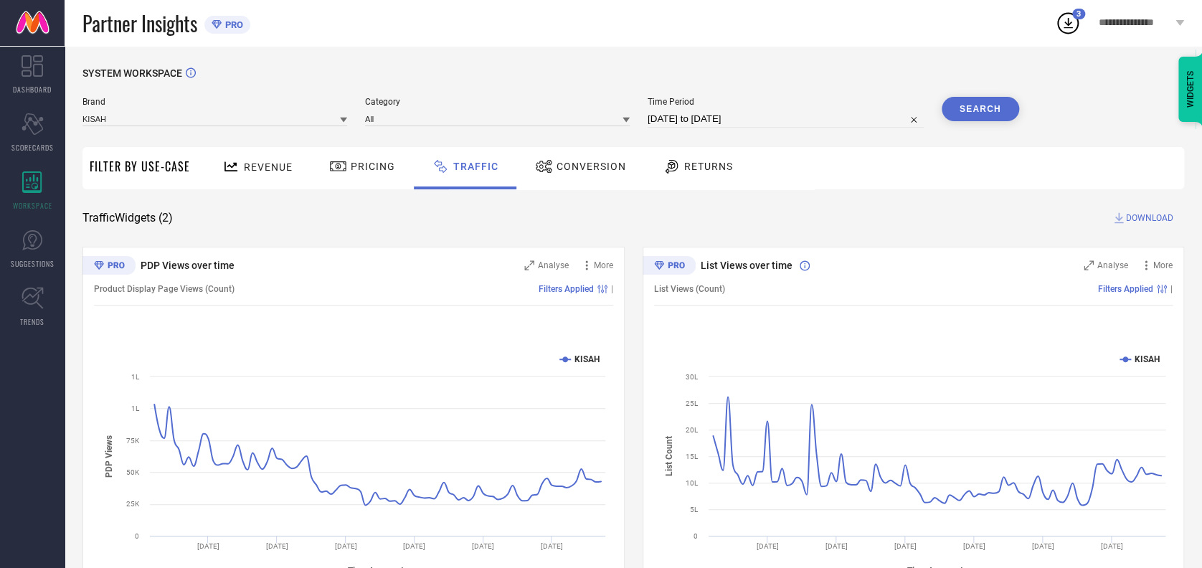
click at [995, 105] on button "Search" at bounding box center [979, 109] width 77 height 24
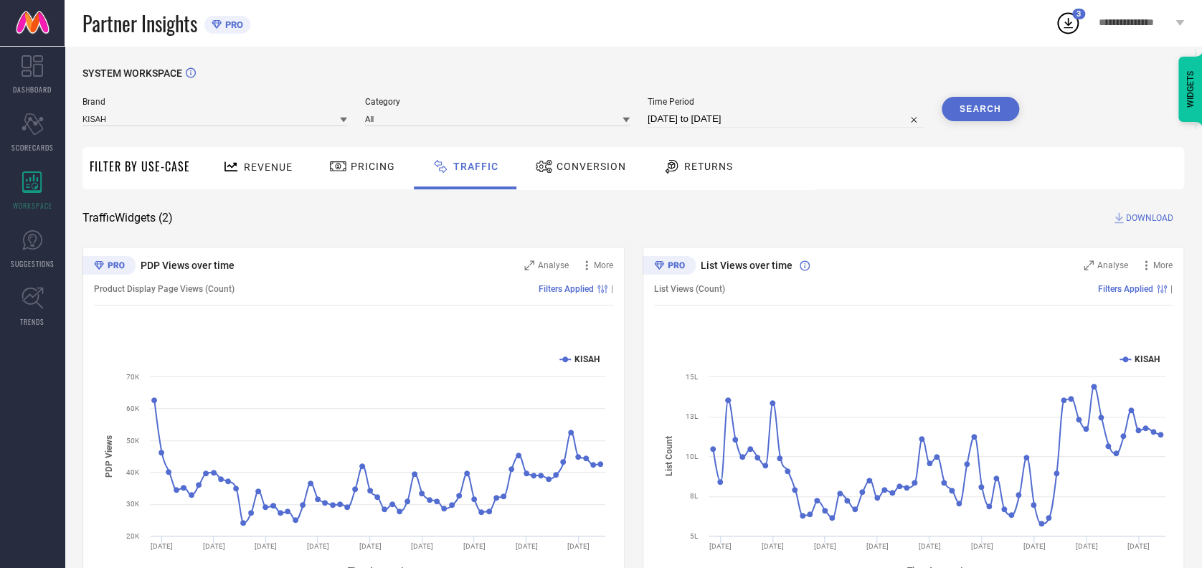
click at [1164, 219] on span "DOWNLOAD" at bounding box center [1149, 218] width 47 height 14
